Goal: Transaction & Acquisition: Purchase product/service

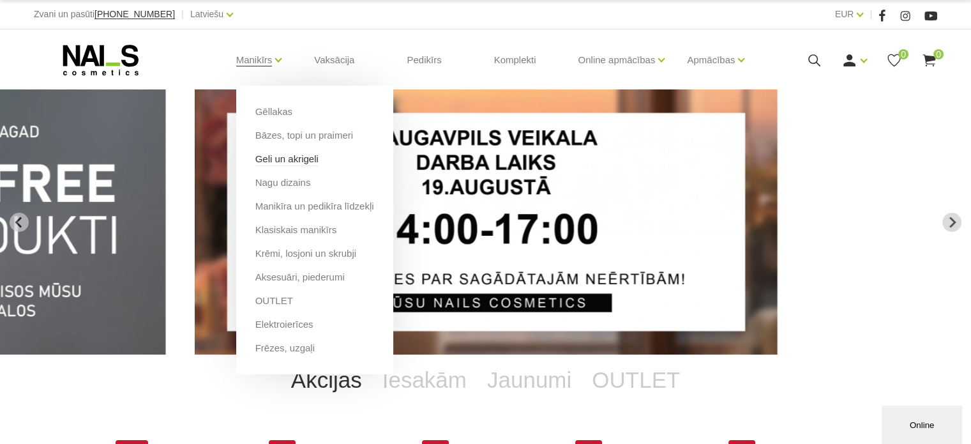
click at [291, 157] on link "Geli un akrigeli" at bounding box center [286, 159] width 63 height 14
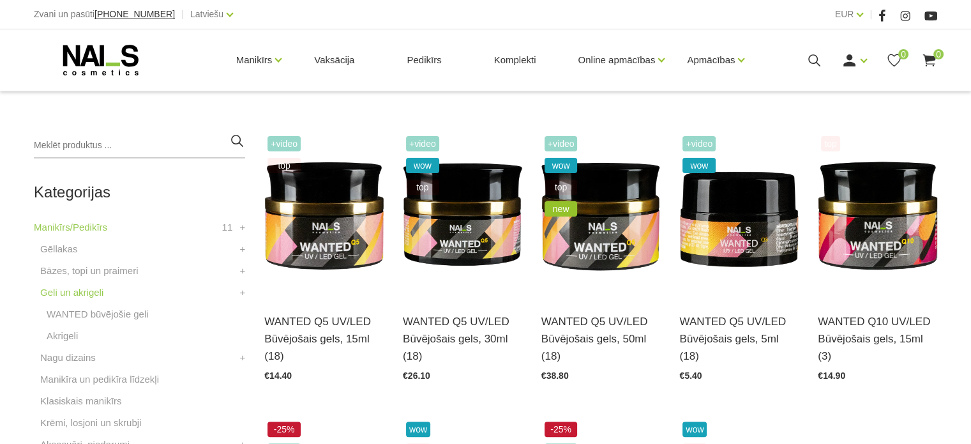
scroll to position [265, 0]
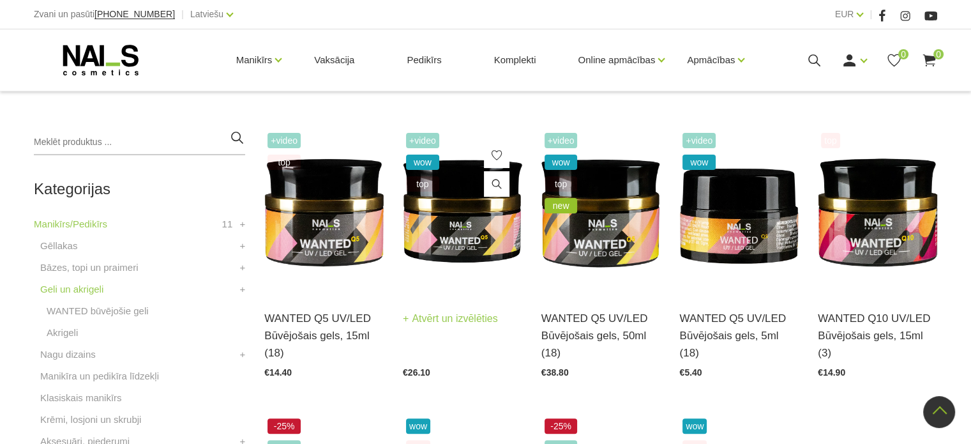
click at [447, 230] on img at bounding box center [462, 212] width 119 height 164
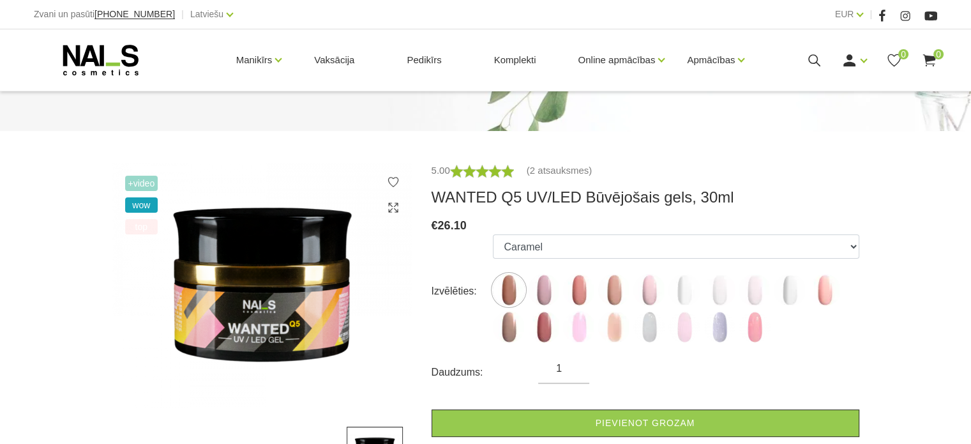
scroll to position [123, 0]
